Goal: Book appointment/travel/reservation

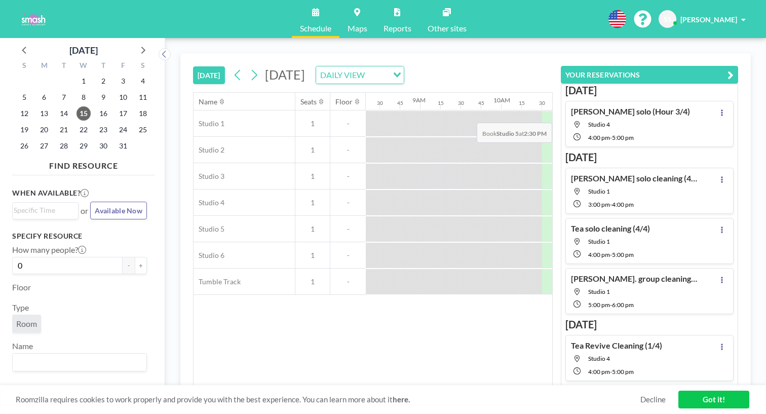
click at [652, 121] on span "Studio 4" at bounding box center [639, 125] width 102 height 8
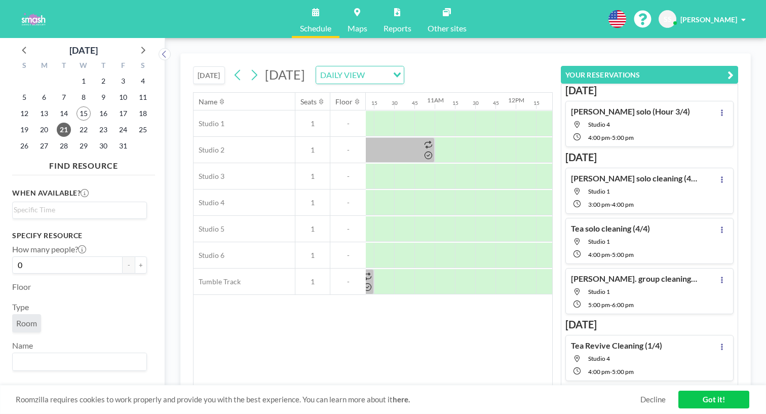
scroll to position [0, 848]
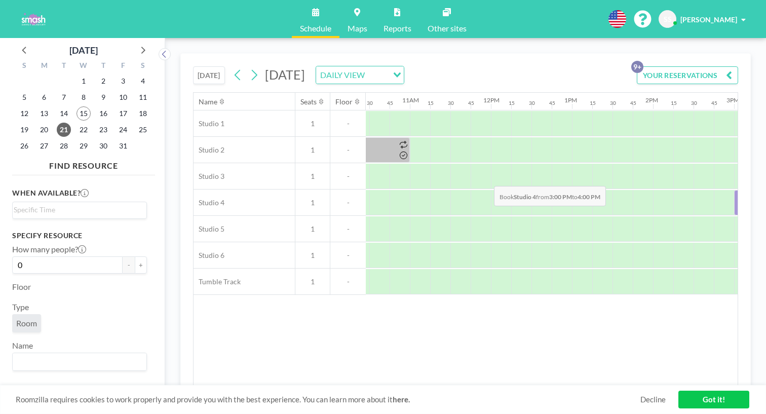
drag, startPoint x: 441, startPoint y: 167, endPoint x: 496, endPoint y: 164, distance: 54.3
click at [734, 190] on div at bounding box center [774, 202] width 81 height 25
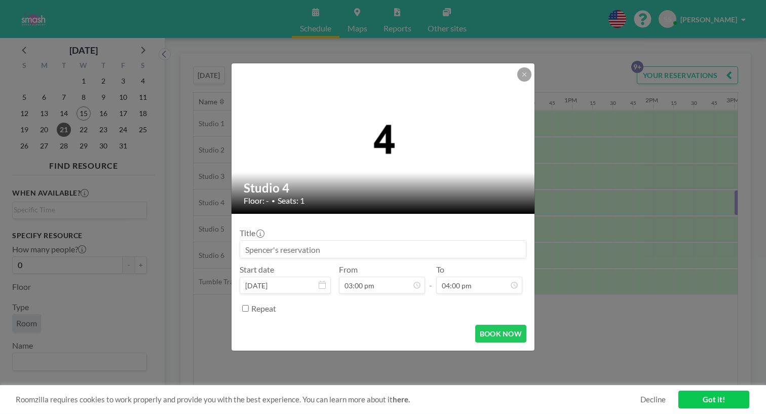
click at [372, 245] on input at bounding box center [383, 249] width 286 height 17
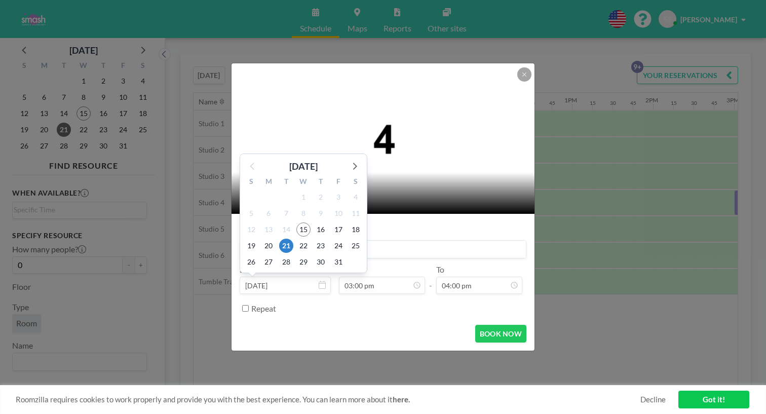
click at [332, 325] on div "BOOK NOW" at bounding box center [383, 334] width 287 height 18
click at [419, 208] on div "Studio 4 Floor: - • Seats: 1" at bounding box center [384, 193] width 304 height 42
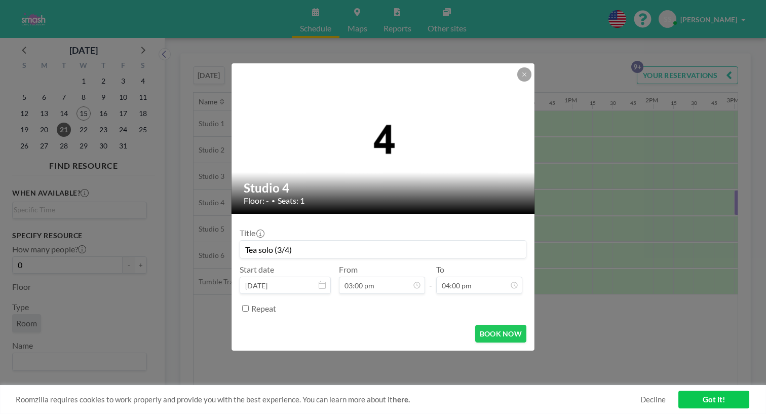
click at [298, 241] on input "Tea solo (3/4)" at bounding box center [383, 249] width 286 height 17
type input "Tea solo (hour 3/4)"
click at [492, 325] on button "BOOK NOW" at bounding box center [500, 334] width 51 height 18
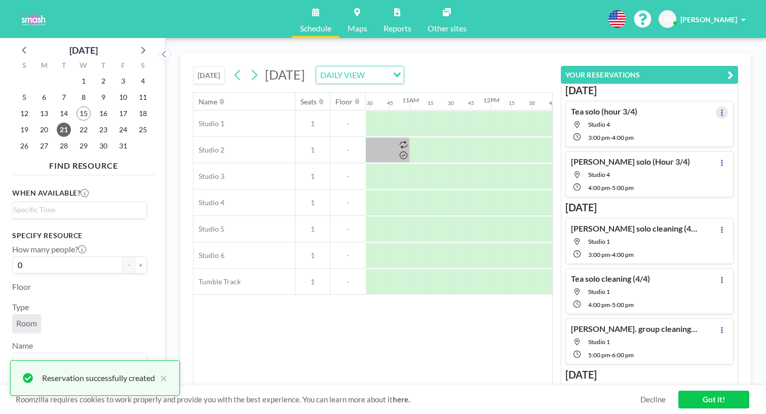
click at [724, 109] on icon at bounding box center [722, 112] width 4 height 7
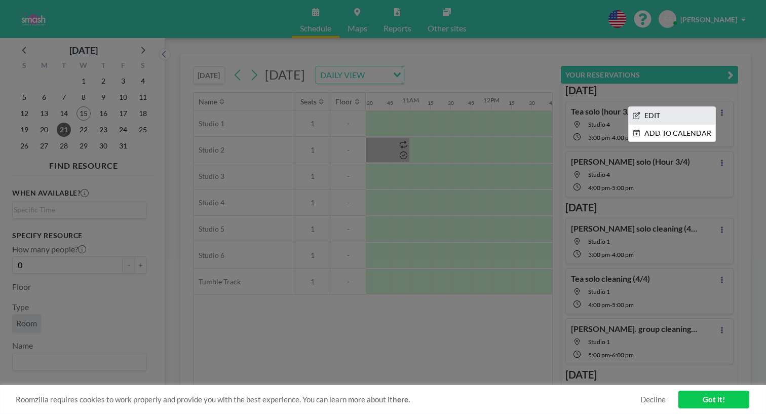
click at [671, 107] on li "EDIT" at bounding box center [672, 115] width 87 height 17
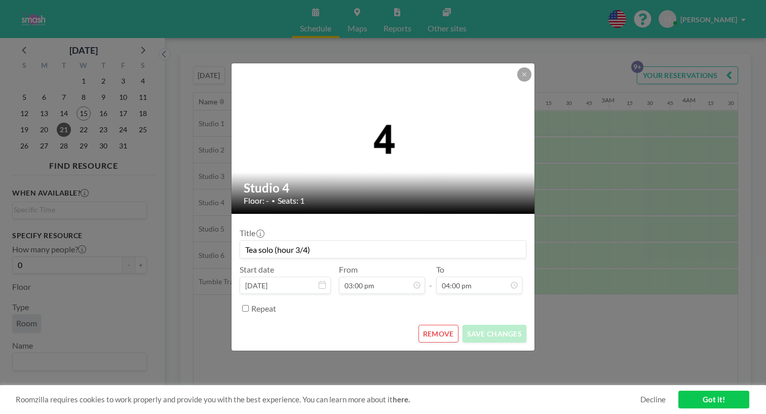
scroll to position [0, 972]
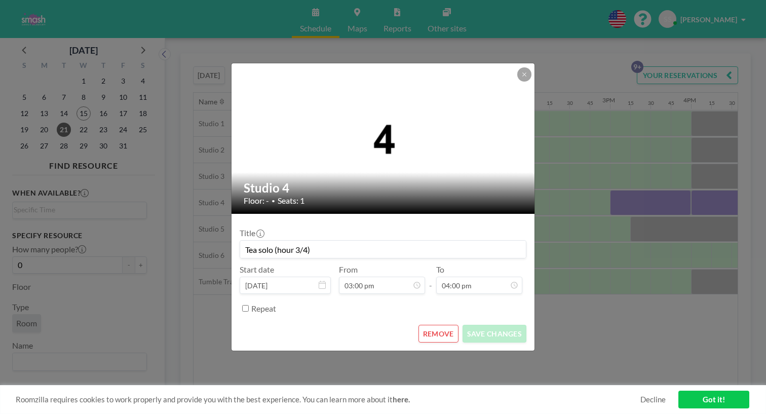
click at [302, 241] on input "Tea solo (hour 3/4)" at bounding box center [383, 249] width 286 height 17
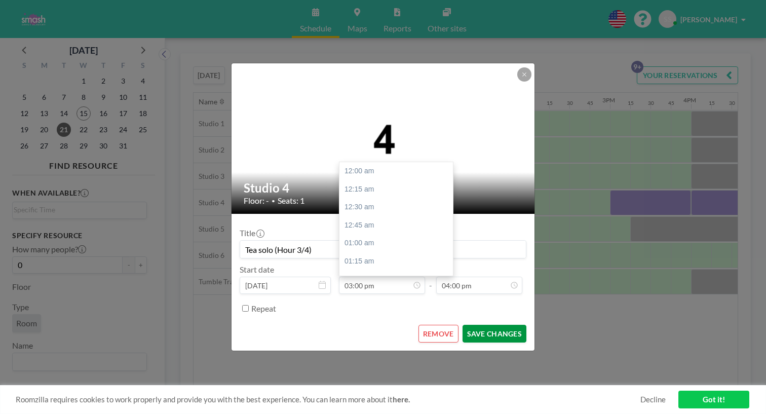
scroll to position [943, 0]
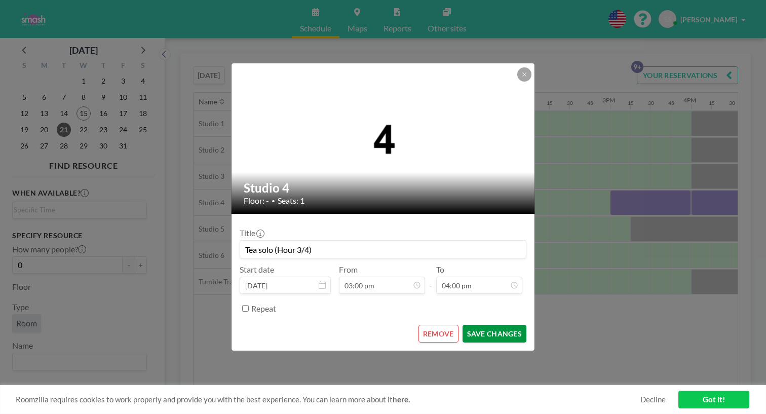
type input "Tea solo (Hour 3/4)"
click at [469, 325] on button "SAVE CHANGES" at bounding box center [495, 334] width 64 height 18
